Goal: Information Seeking & Learning: Learn about a topic

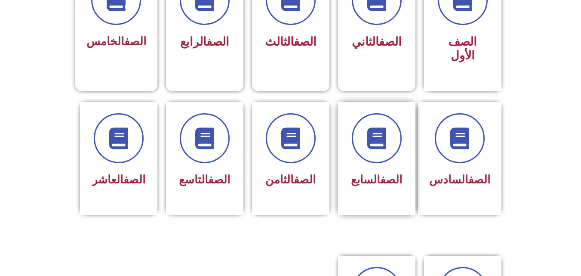
scroll to position [301, 0]
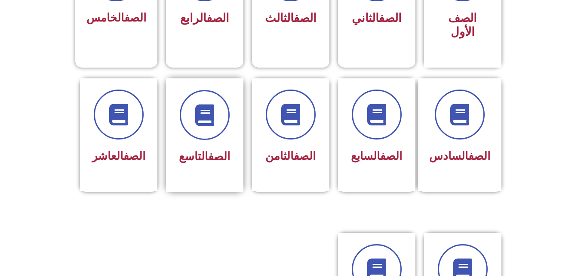
click at [218, 126] on div "الصف التاسع" at bounding box center [205, 128] width 54 height 77
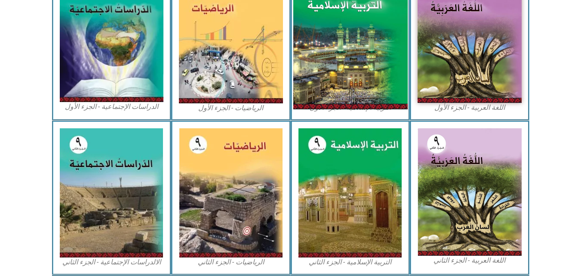
scroll to position [301, 0]
click at [347, 80] on img at bounding box center [350, 38] width 114 height 141
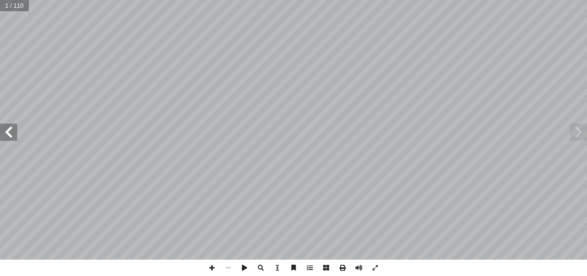
click at [0, 132] on span at bounding box center [8, 131] width 17 height 17
click at [5, 132] on span at bounding box center [8, 131] width 17 height 17
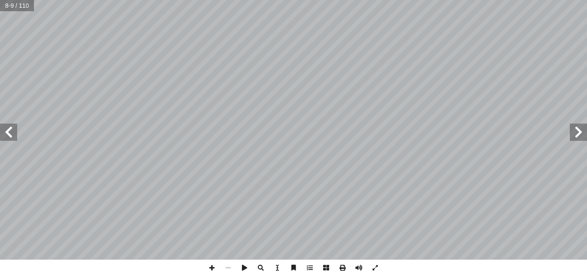
click at [5, 132] on span at bounding box center [8, 131] width 17 height 17
click at [10, 134] on span at bounding box center [8, 131] width 17 height 17
click at [444, 264] on div "١٢ َ َ . ِ ريم َ الك ِ ن � ا ْ ر ُ الق ِ جاز ْ ع ِ ٕ ا ١- . َ كون ِ ر ْ ش ُ الم…" at bounding box center [293, 138] width 587 height 276
click at [576, 139] on span at bounding box center [578, 131] width 17 height 17
